Goal: Task Accomplishment & Management: Complete application form

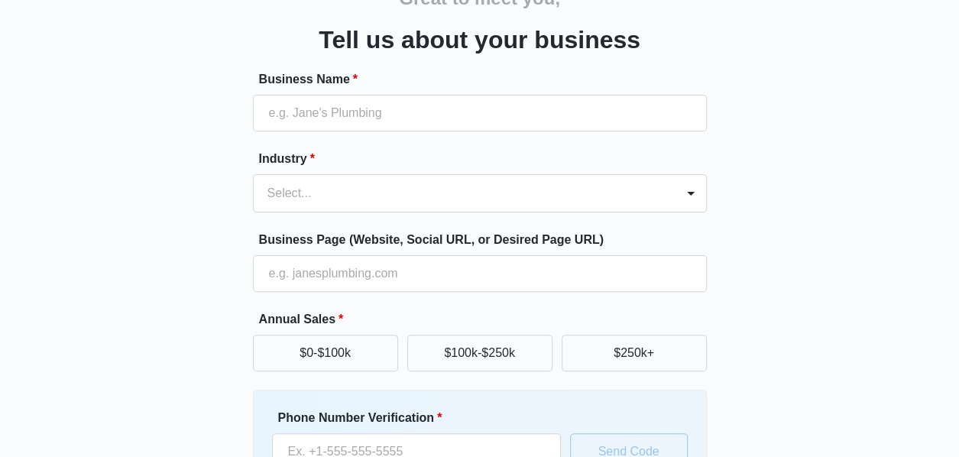
scroll to position [226, 0]
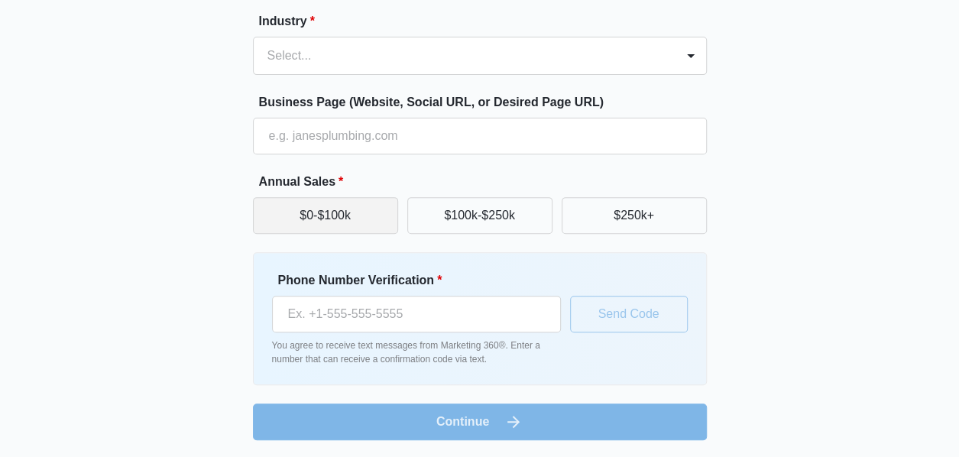
click at [320, 225] on button "$0-$100k" at bounding box center [325, 215] width 145 height 37
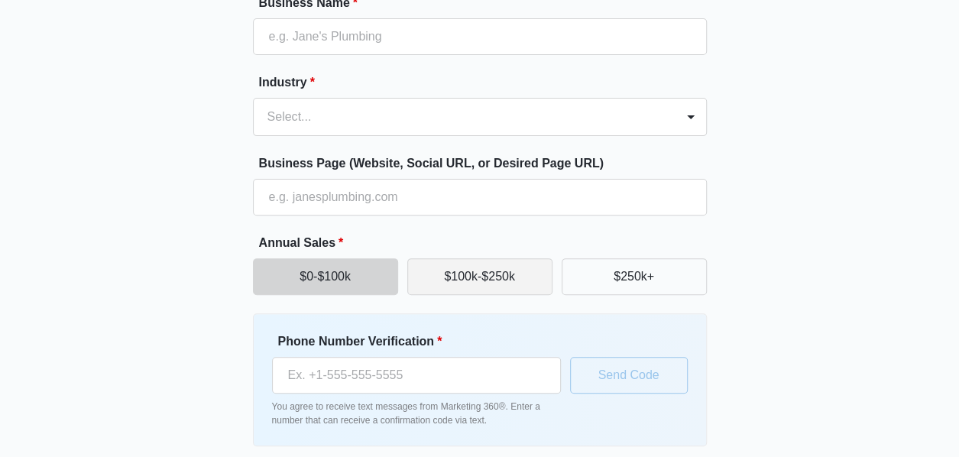
scroll to position [0, 0]
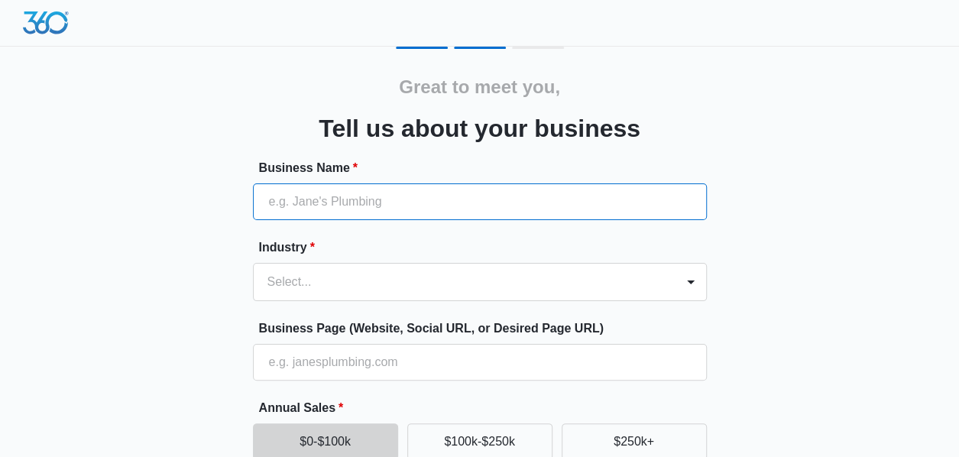
click at [338, 203] on input "Business Name *" at bounding box center [480, 201] width 454 height 37
type input "Drippy By [PERSON_NAME]"
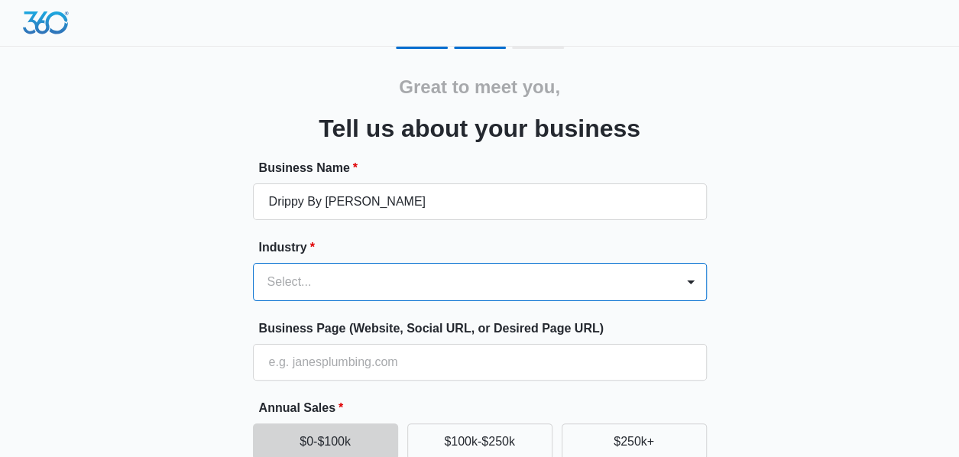
click at [344, 287] on div "option , selected. Select is focused ,type to refine list, press Down to open t…" at bounding box center [480, 282] width 454 height 38
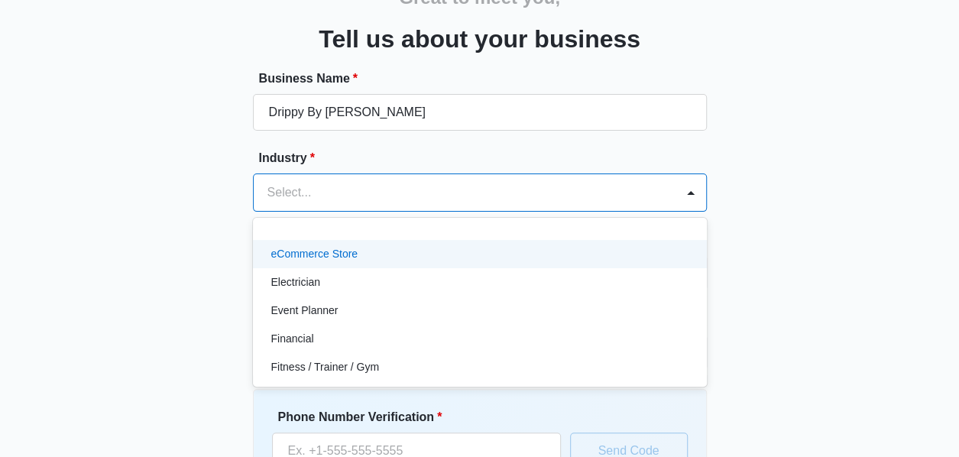
scroll to position [382, 0]
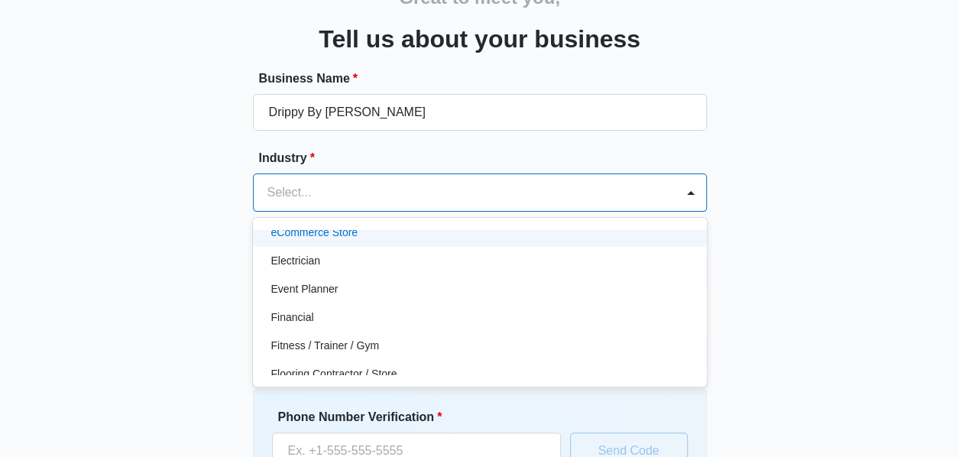
click at [359, 236] on div "eCommerce Store" at bounding box center [478, 233] width 414 height 16
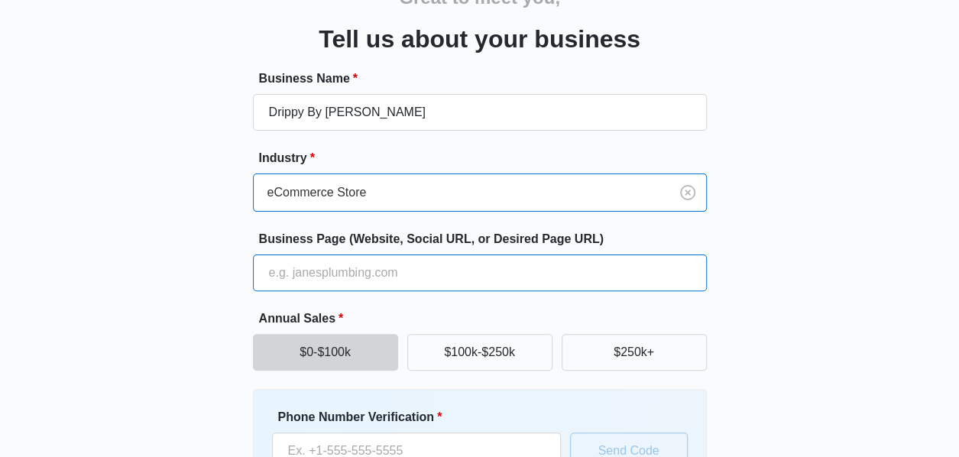
click at [384, 273] on input "Business Page (Website, Social URL, or Desired Page URL)" at bounding box center [480, 272] width 454 height 37
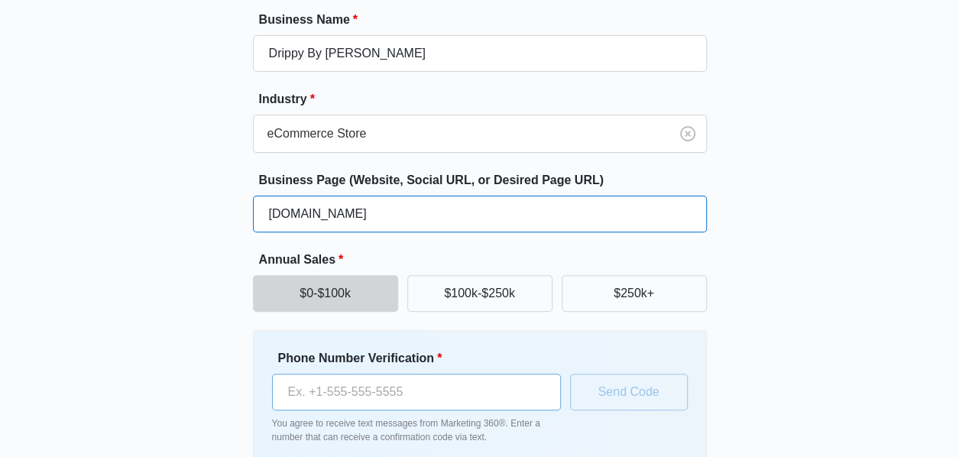
scroll to position [226, 0]
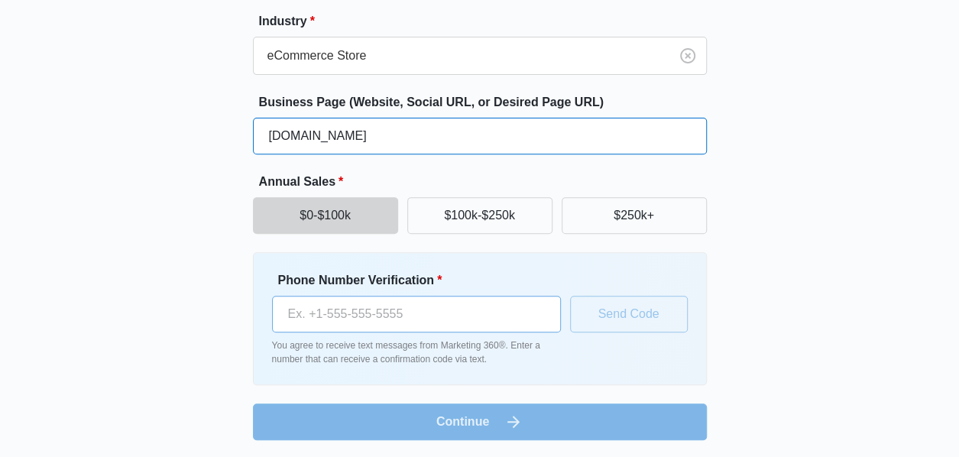
type input "www.drippybyjo.com"
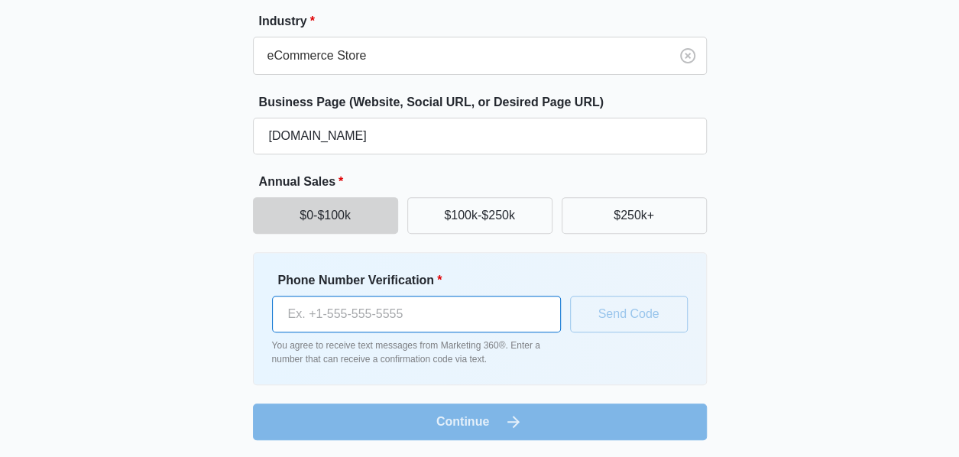
click at [465, 324] on input "Phone Number Verification *" at bounding box center [416, 314] width 289 height 37
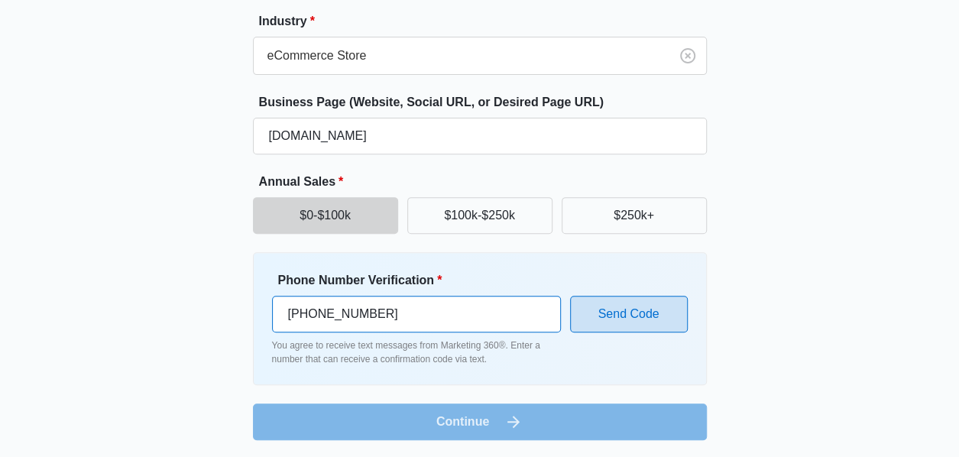
type input "(518) 419-1749"
click at [628, 321] on button "Send Code" at bounding box center [629, 314] width 118 height 37
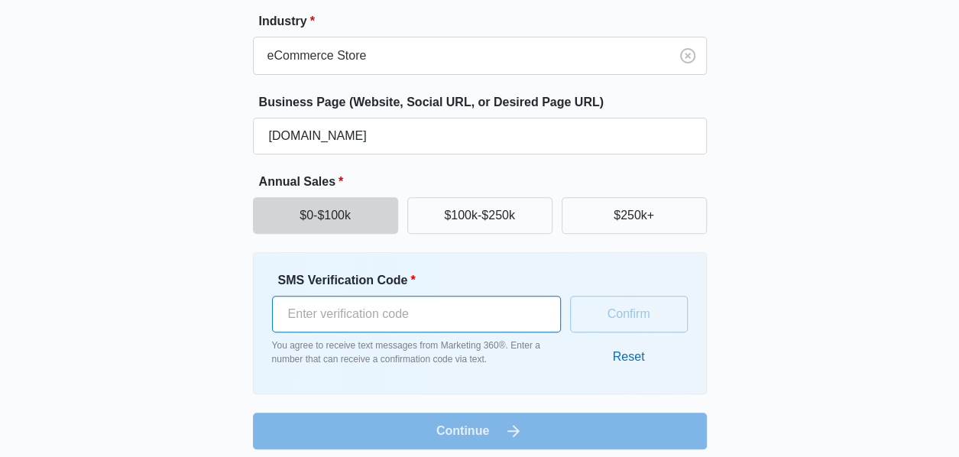
click at [481, 311] on input "SMS Verification Code *" at bounding box center [416, 314] width 289 height 37
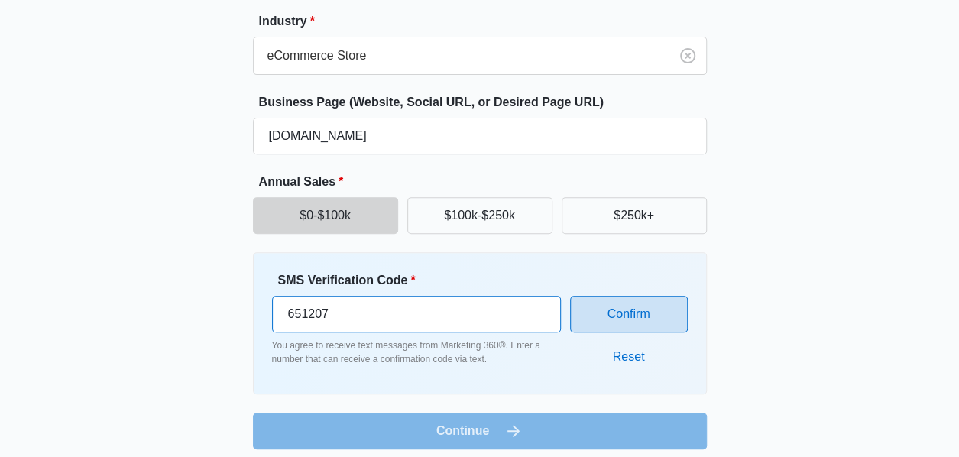
type input "651207"
click at [654, 312] on button "Confirm" at bounding box center [629, 314] width 118 height 37
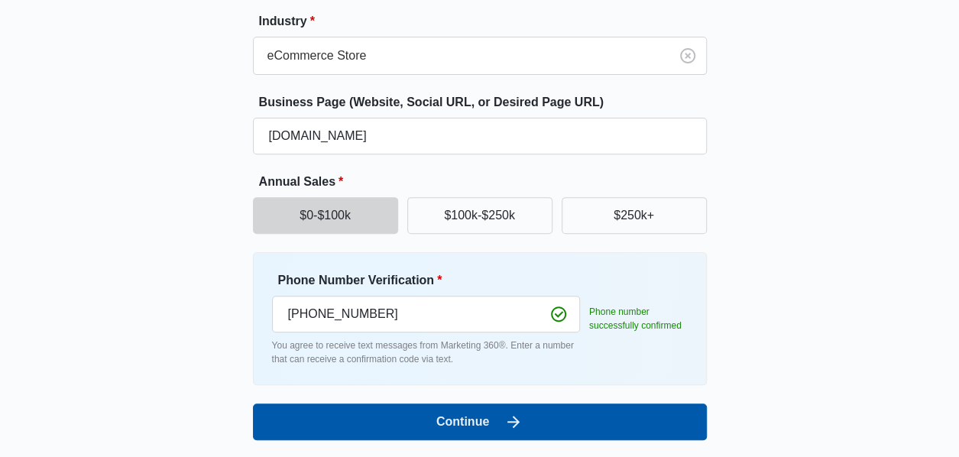
click at [546, 413] on button "Continue" at bounding box center [480, 421] width 454 height 37
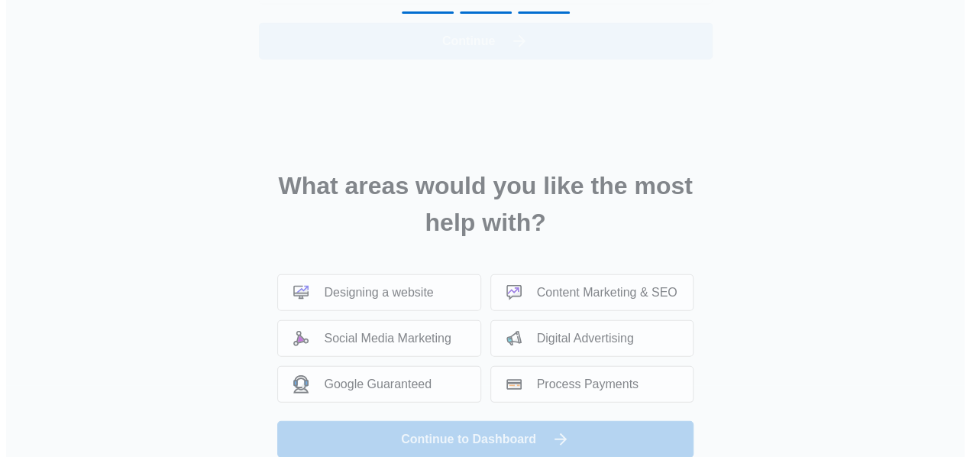
scroll to position [0, 0]
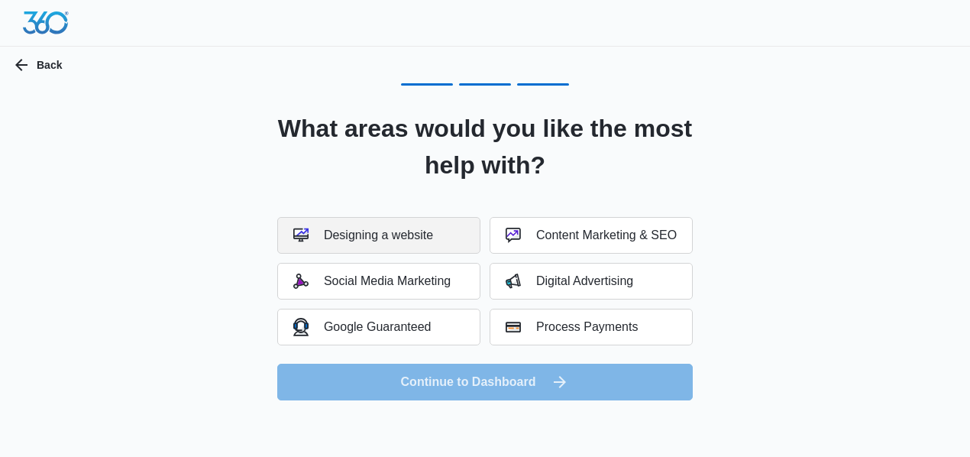
click at [407, 242] on button "Designing a website" at bounding box center [378, 235] width 203 height 37
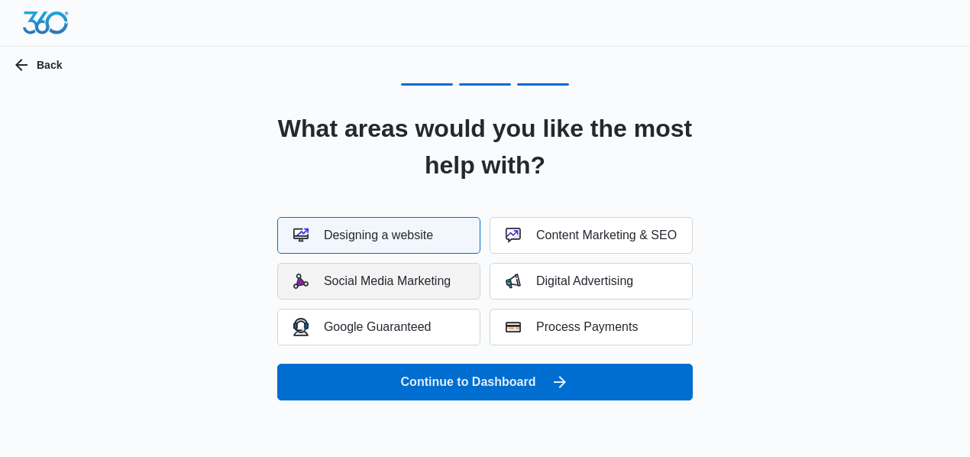
click at [421, 293] on button "Social Media Marketing" at bounding box center [378, 281] width 203 height 37
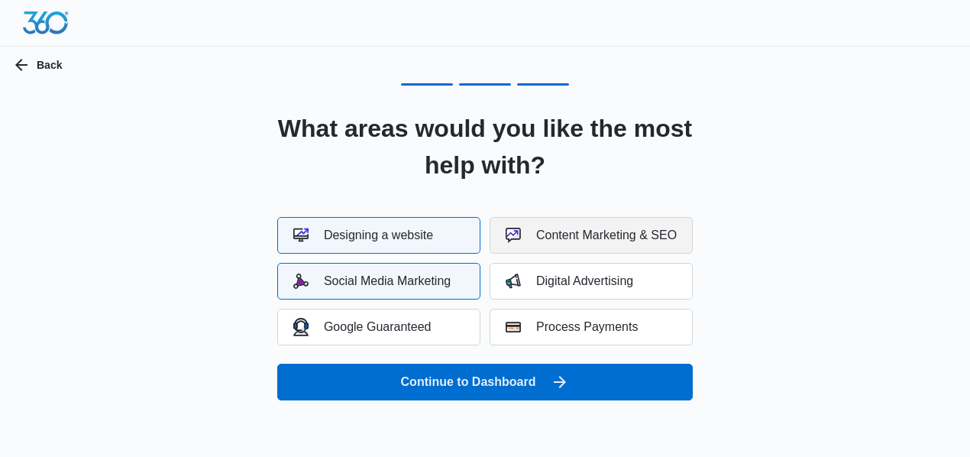
click at [651, 242] on button "Content Marketing & SEO" at bounding box center [591, 235] width 203 height 37
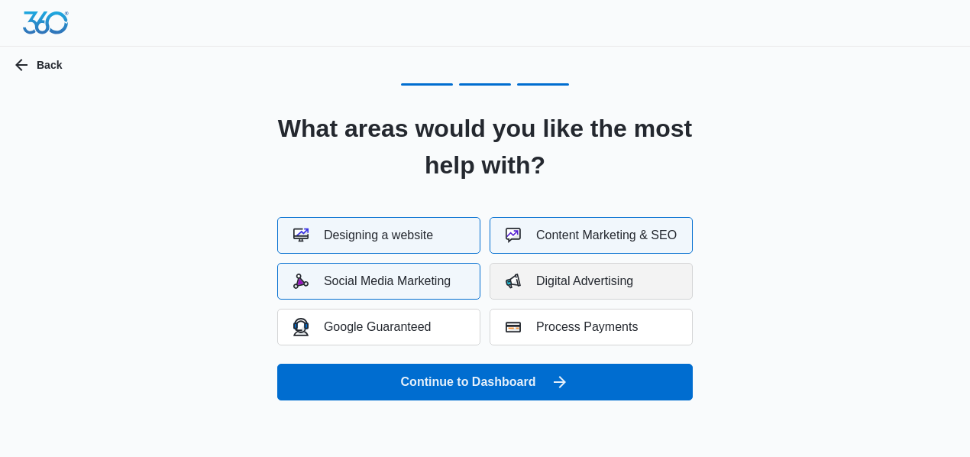
click at [625, 284] on div "Digital Advertising" at bounding box center [570, 281] width 128 height 15
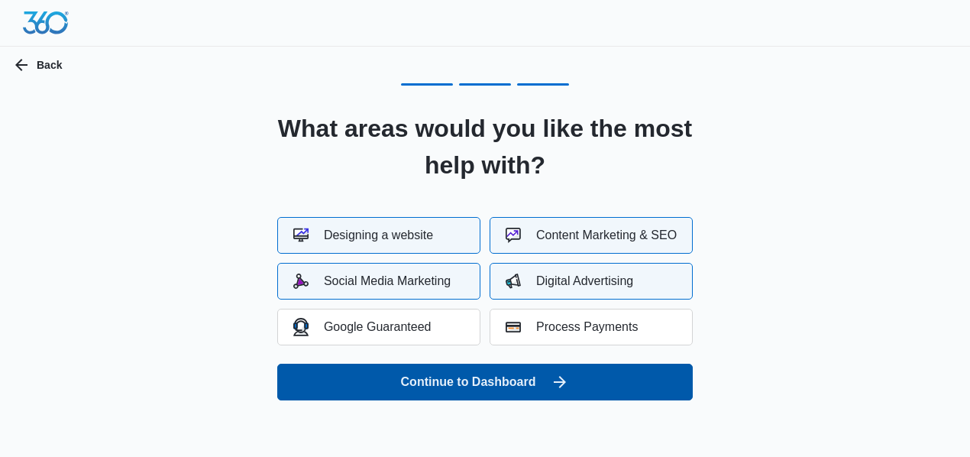
click at [518, 383] on button "Continue to Dashboard" at bounding box center [485, 382] width 416 height 37
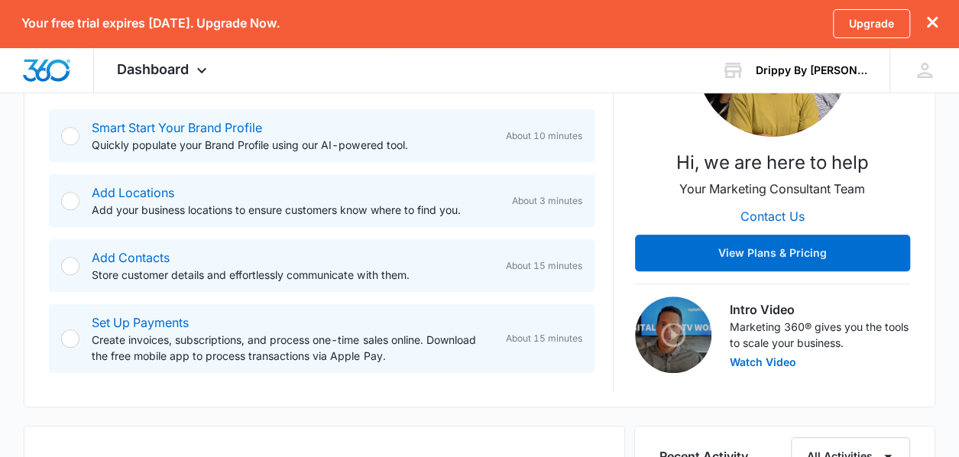
scroll to position [306, 0]
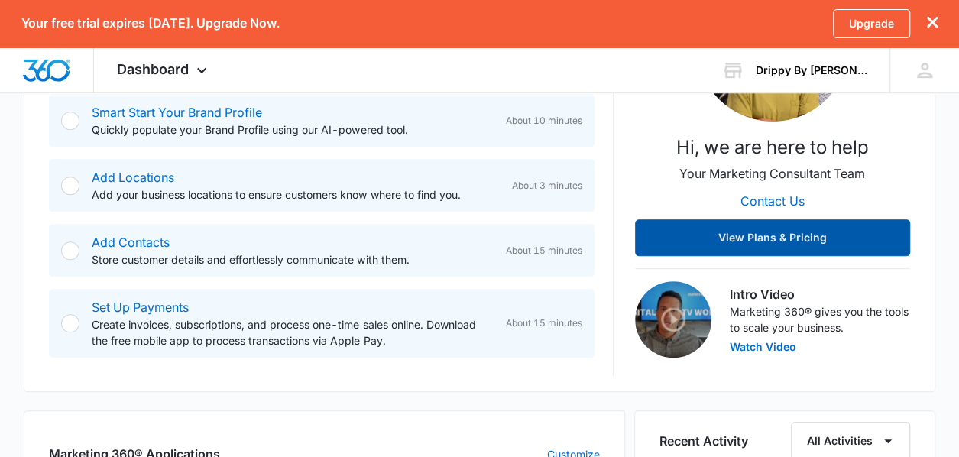
click at [793, 232] on button "View Plans & Pricing" at bounding box center [772, 237] width 275 height 37
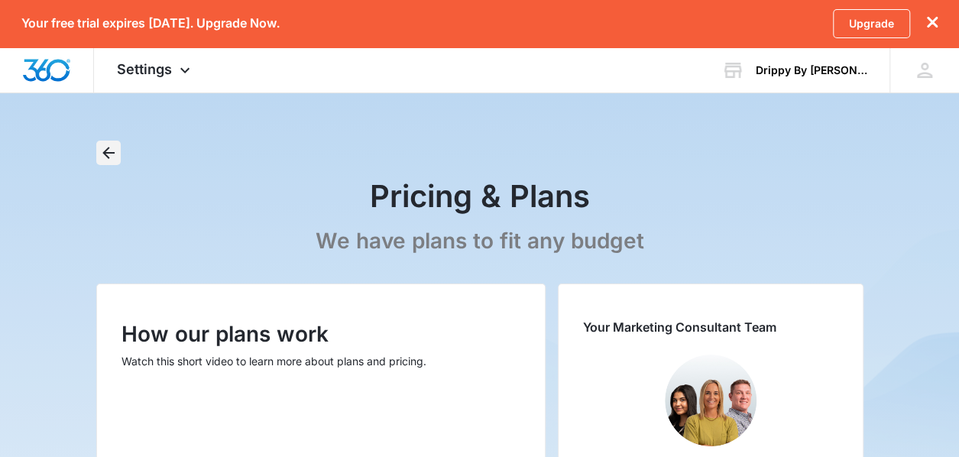
click at [102, 151] on icon "Back" at bounding box center [108, 153] width 18 height 18
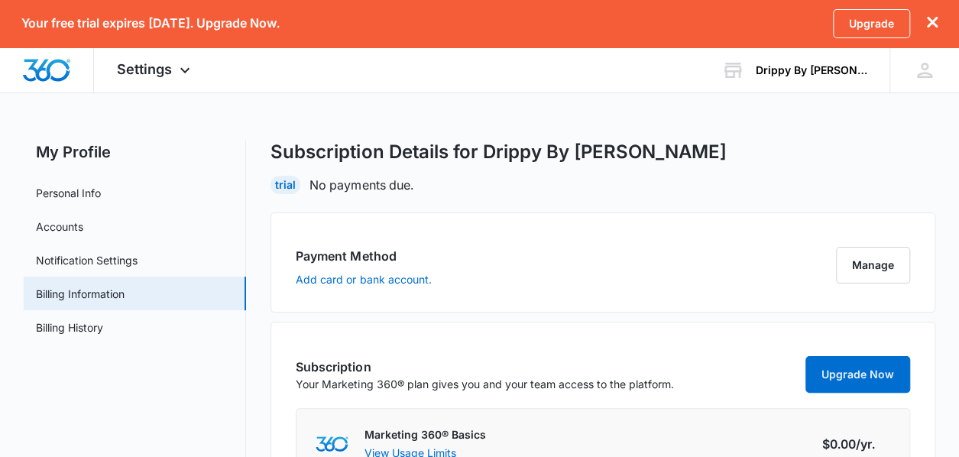
scroll to position [80, 0]
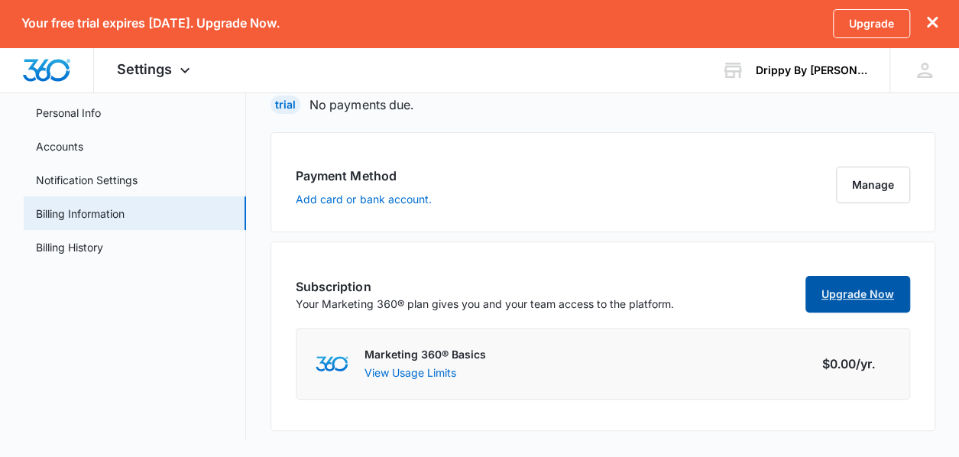
click at [847, 297] on link "Upgrade Now" at bounding box center [857, 294] width 105 height 37
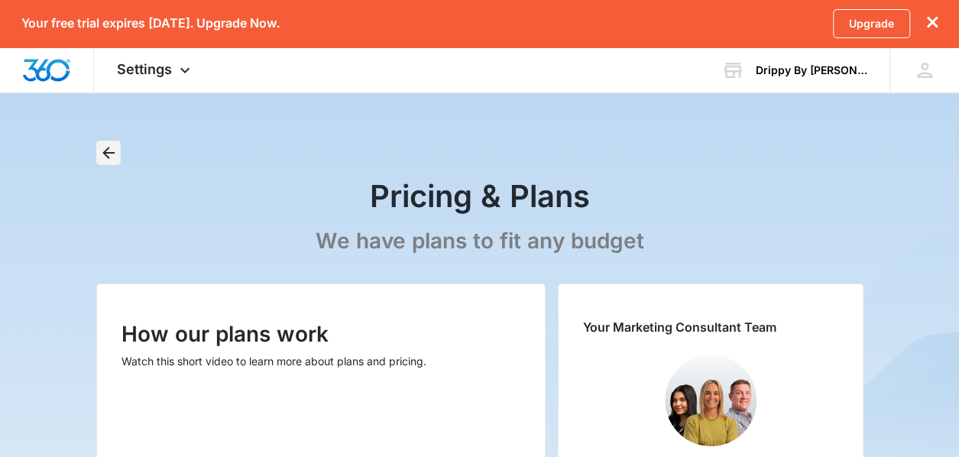
click at [101, 149] on icon "Back" at bounding box center [108, 153] width 18 height 18
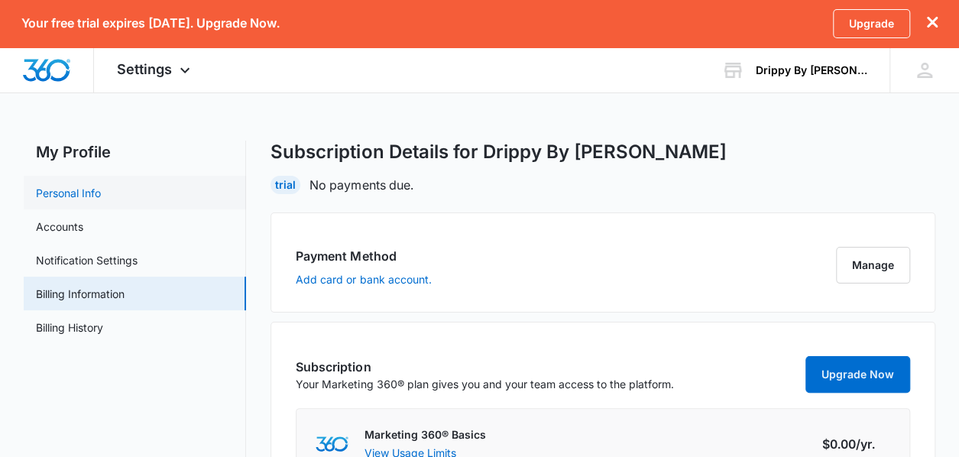
click at [87, 185] on link "Personal Info" at bounding box center [68, 193] width 65 height 16
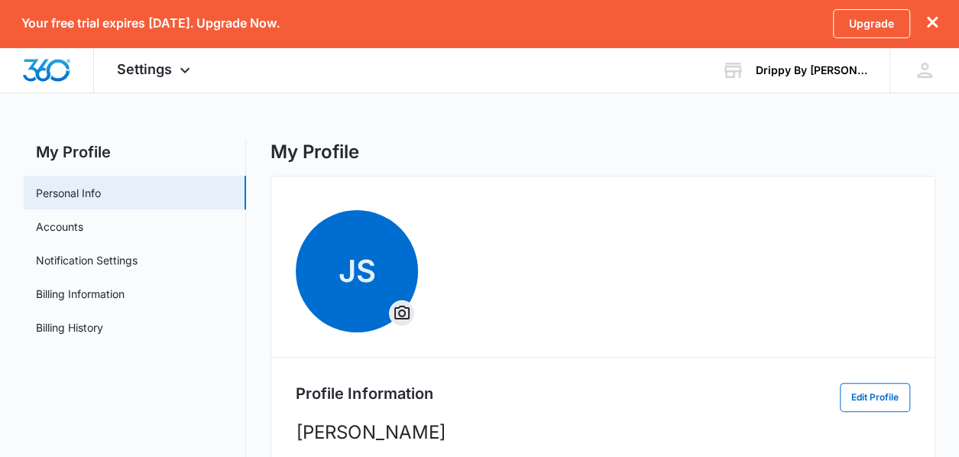
click at [90, 158] on h2 "My Profile" at bounding box center [135, 152] width 222 height 23
click at [88, 147] on h2 "My Profile" at bounding box center [135, 152] width 222 height 23
click at [162, 73] on span "Settings" at bounding box center [144, 69] width 55 height 16
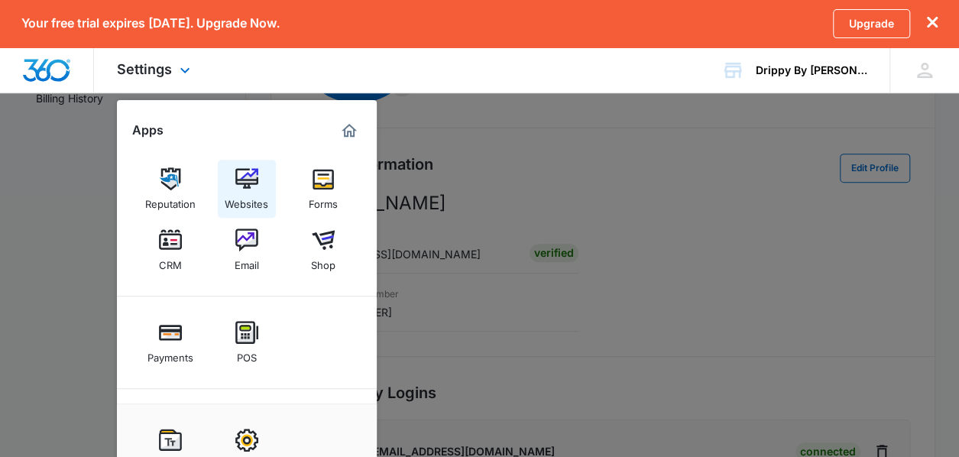
click at [252, 178] on img at bounding box center [246, 178] width 23 height 23
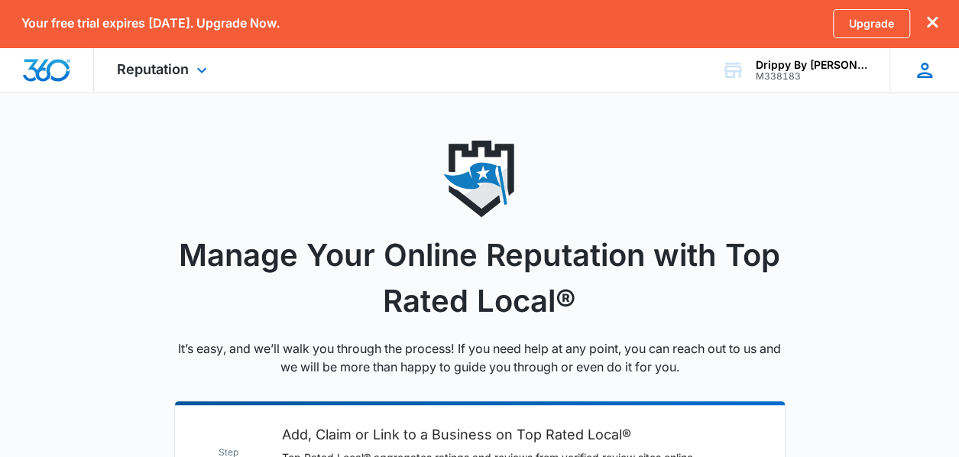
click at [915, 64] on icon at bounding box center [924, 70] width 23 height 23
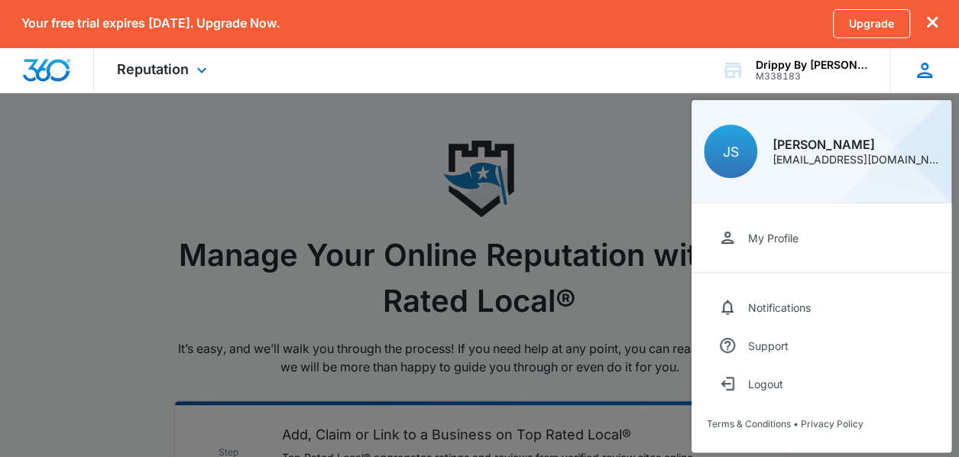
click at [915, 65] on icon at bounding box center [924, 70] width 23 height 23
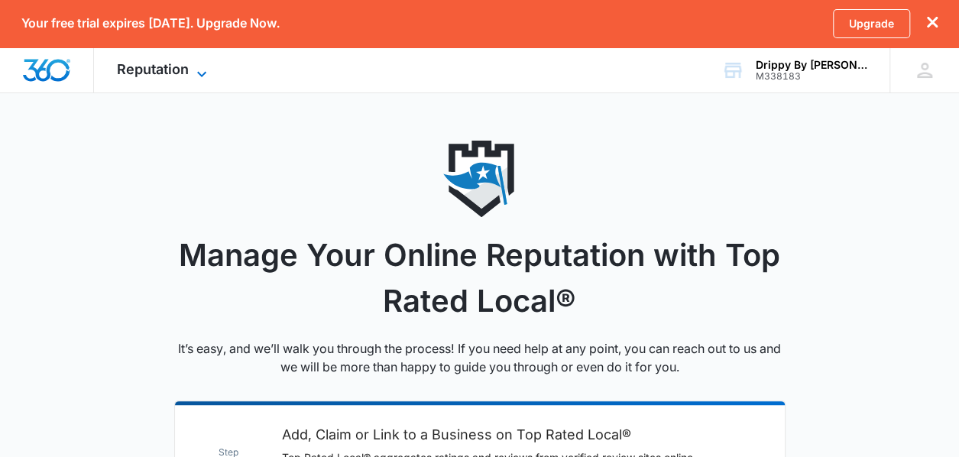
click at [168, 70] on span "Reputation" at bounding box center [153, 69] width 72 height 16
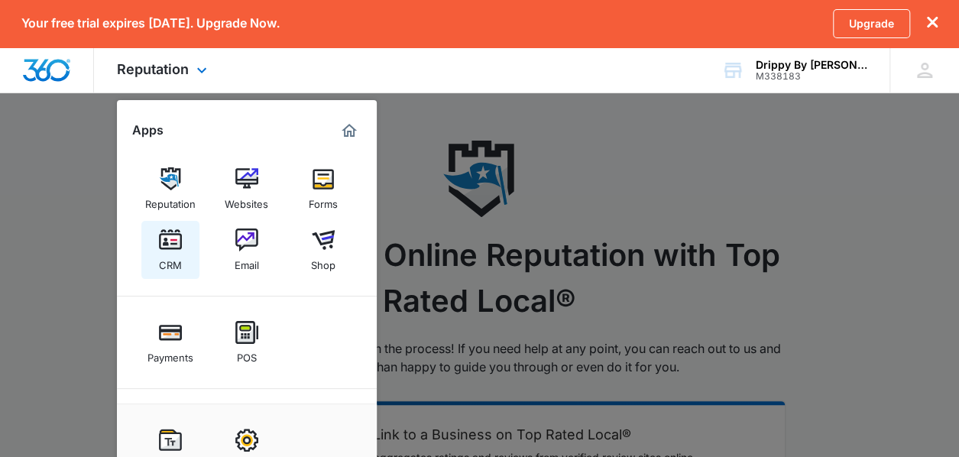
click at [176, 238] on img at bounding box center [170, 239] width 23 height 23
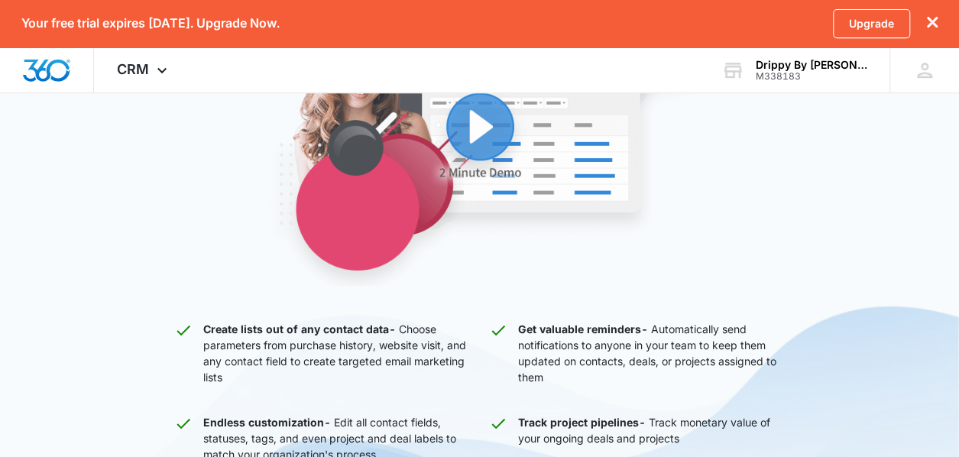
scroll to position [153, 0]
